Goal: Find specific page/section: Find specific page/section

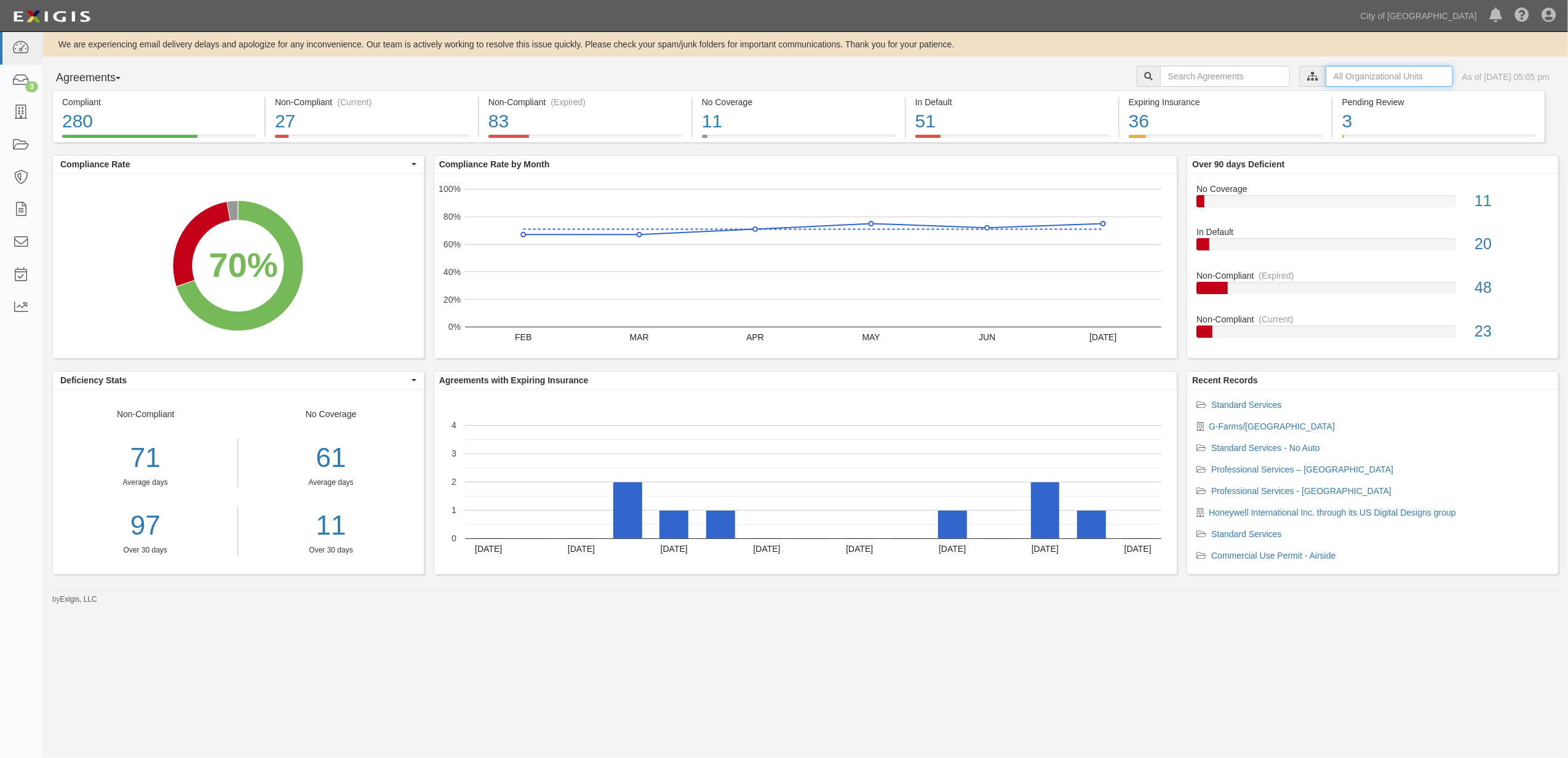
click at [1326, 72] on input "text" at bounding box center [1389, 75] width 127 height 21
click at [1180, 96] on icon at bounding box center [1183, 99] width 9 height 6
click at [1182, 122] on input "Contracts & Services" at bounding box center [1178, 123] width 8 height 8
checkbox input "true"
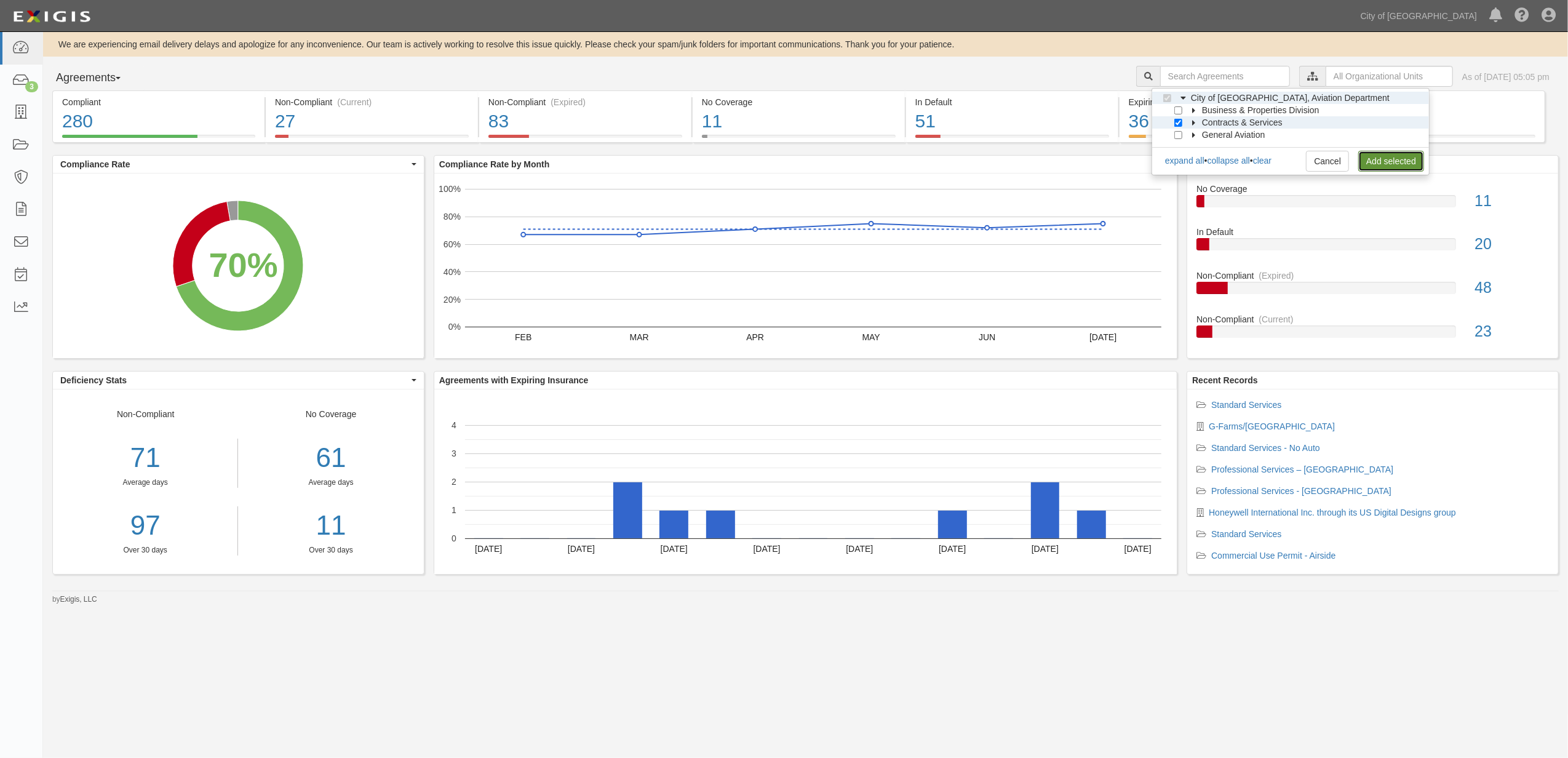
click at [1377, 161] on link "Add selected" at bounding box center [1391, 161] width 65 height 21
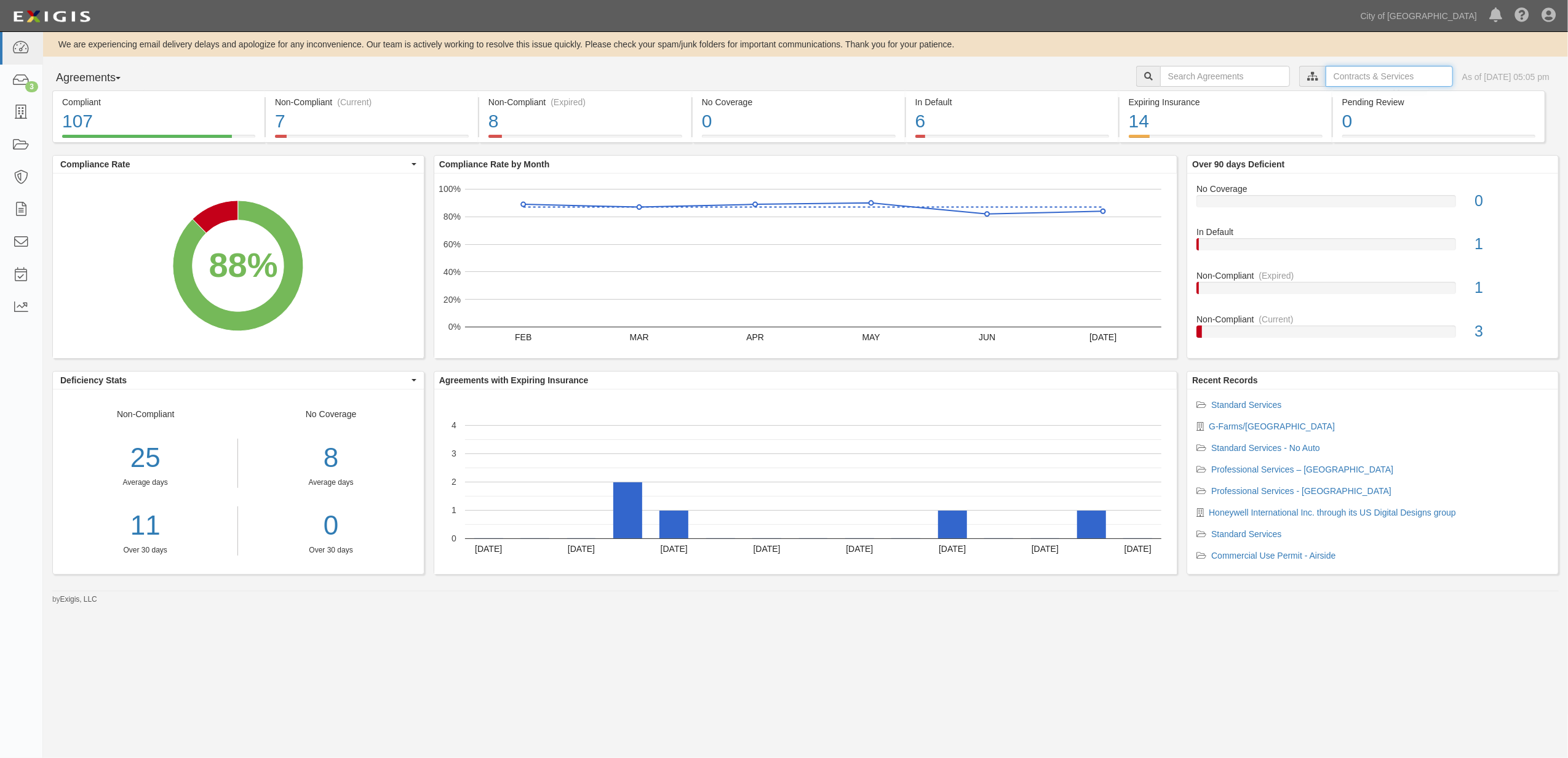
click at [1337, 79] on input "text" at bounding box center [1389, 75] width 127 height 21
click at [431, 697] on div "We are experiencing email delivery delays and apologize for any inconvenience. …" at bounding box center [784, 373] width 1568 height 683
click at [1380, 124] on link "Add selected" at bounding box center [1391, 124] width 65 height 21
click at [31, 77] on link "3" at bounding box center [21, 80] width 43 height 33
